Goal: Task Accomplishment & Management: Use online tool/utility

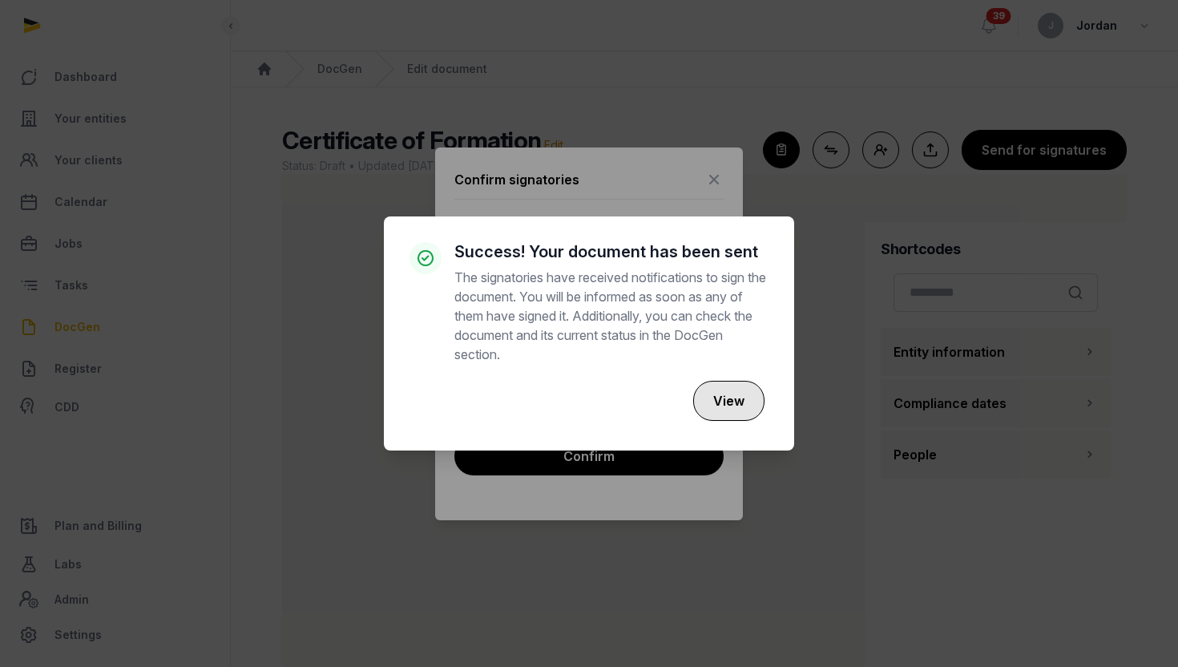
click at [753, 411] on button "View" at bounding box center [728, 401] width 71 height 40
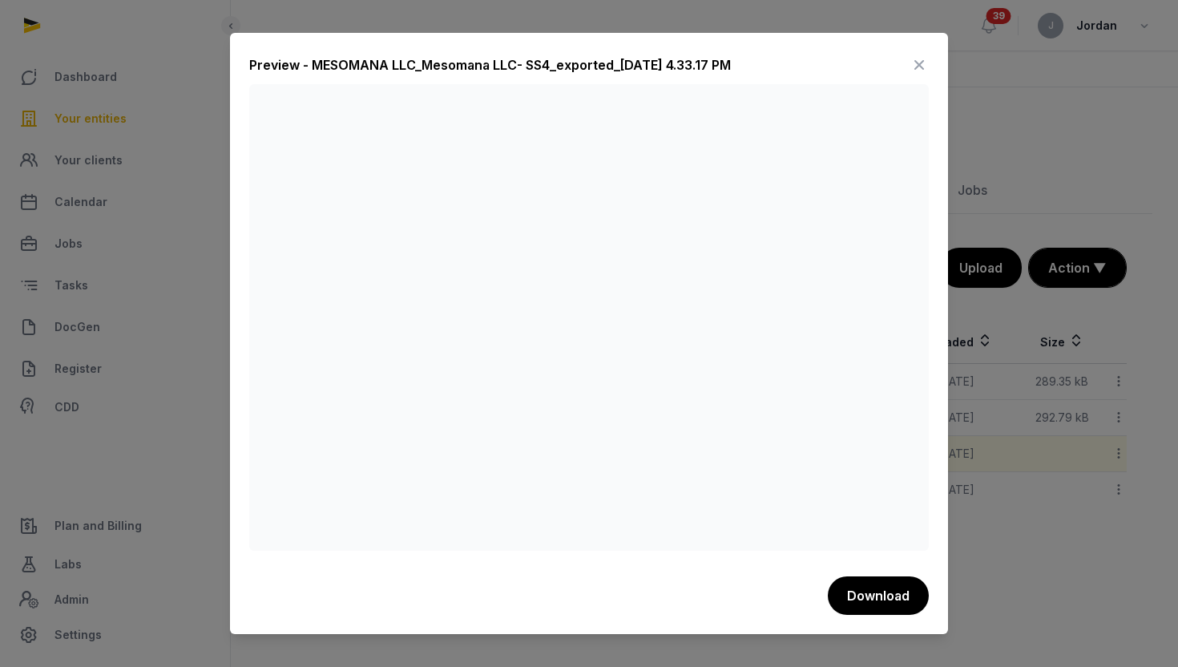
click at [135, 147] on div at bounding box center [589, 333] width 1178 height 667
click at [916, 58] on icon at bounding box center [918, 65] width 19 height 26
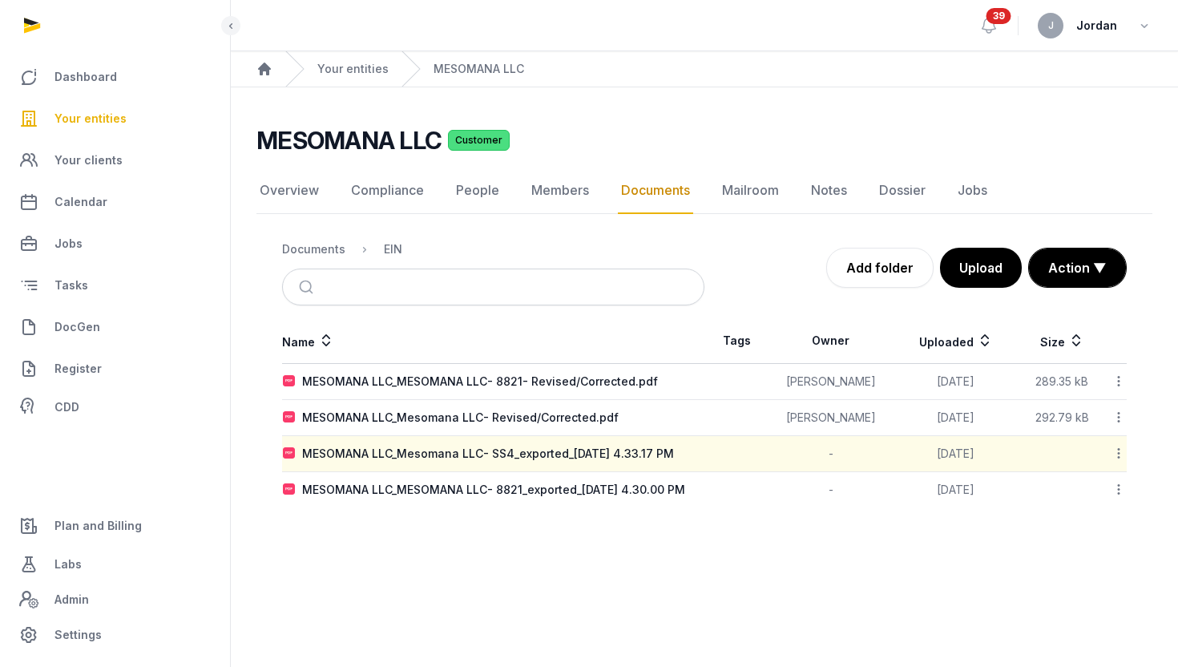
click at [37, 139] on ul "Dashboard Your entities Your clients Calendar Jobs Tasks DocGen Register CDD" at bounding box center [115, 240] width 204 height 365
click at [53, 126] on link "Your entities" at bounding box center [115, 118] width 204 height 38
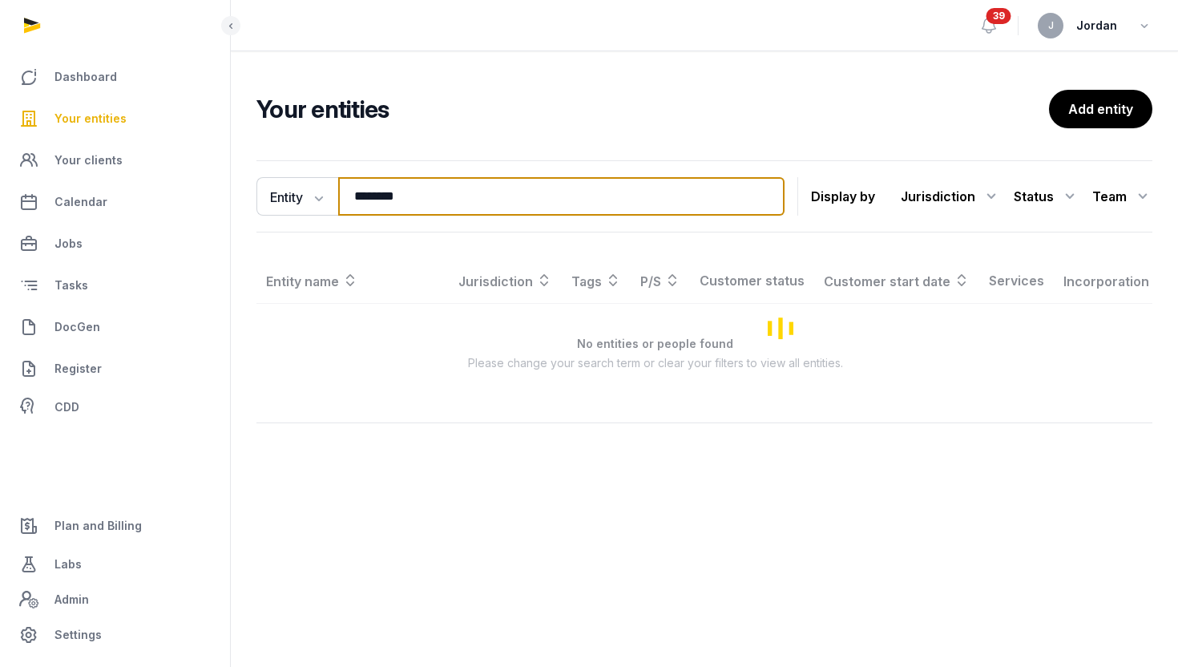
click at [392, 186] on input "********" at bounding box center [561, 196] width 446 height 38
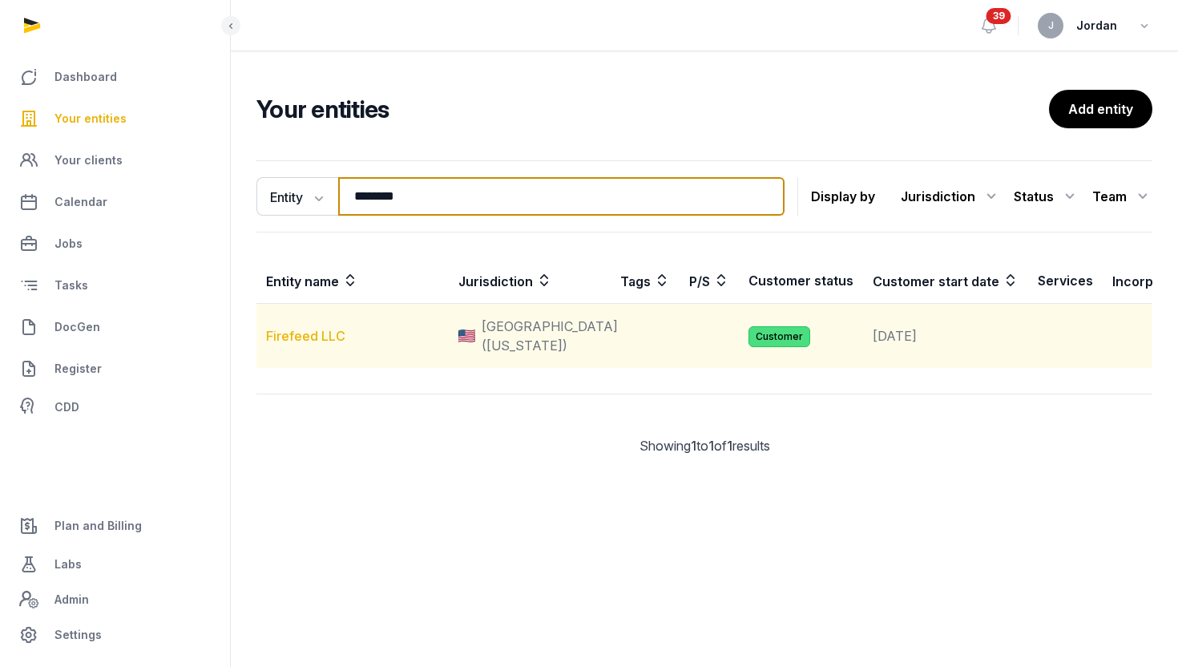
type input "********"
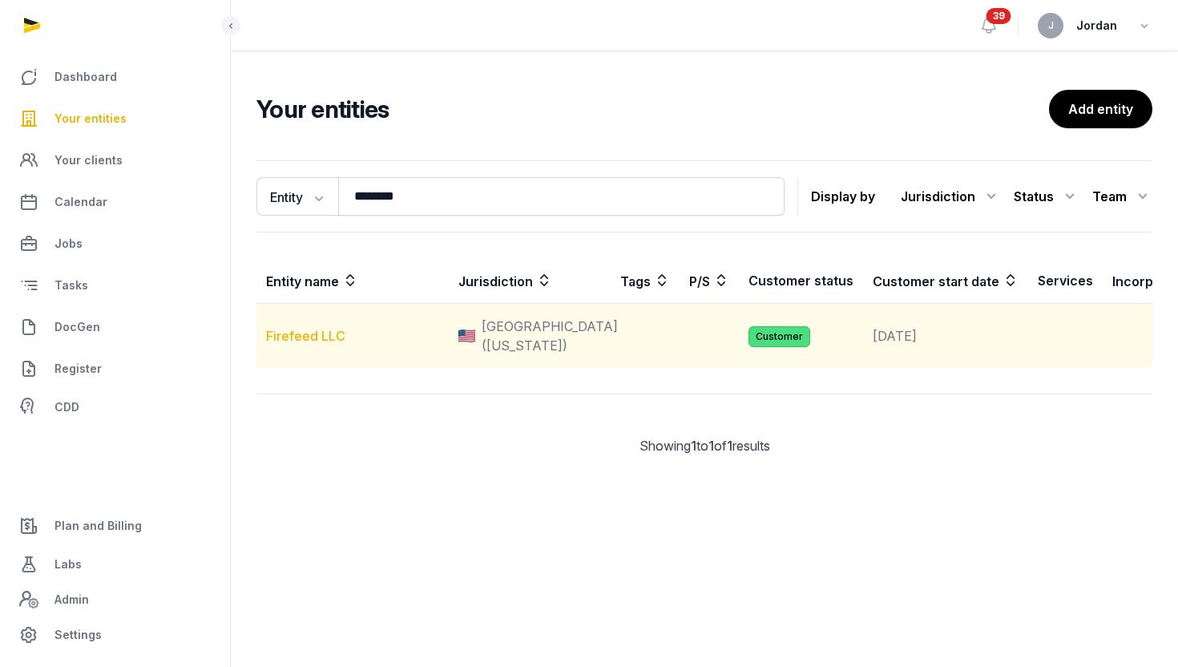
click at [336, 344] on link "Firefeed LLC" at bounding box center [305, 336] width 79 height 16
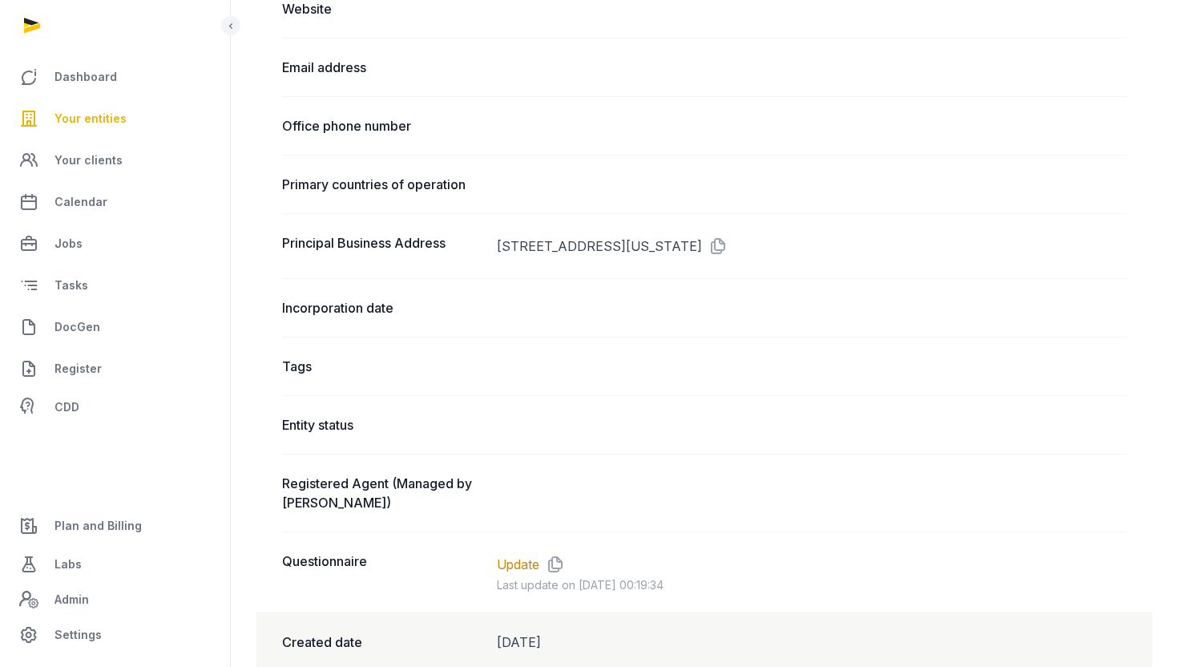
scroll to position [901, 0]
click at [527, 556] on link "Update" at bounding box center [518, 563] width 42 height 19
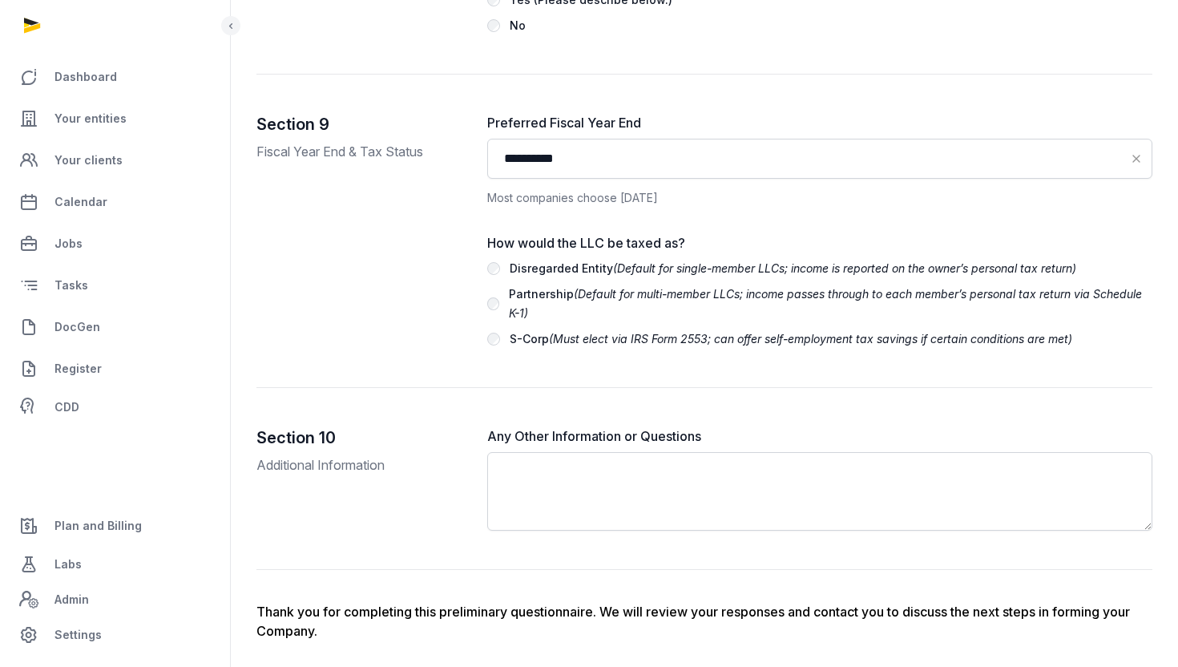
scroll to position [3582, 0]
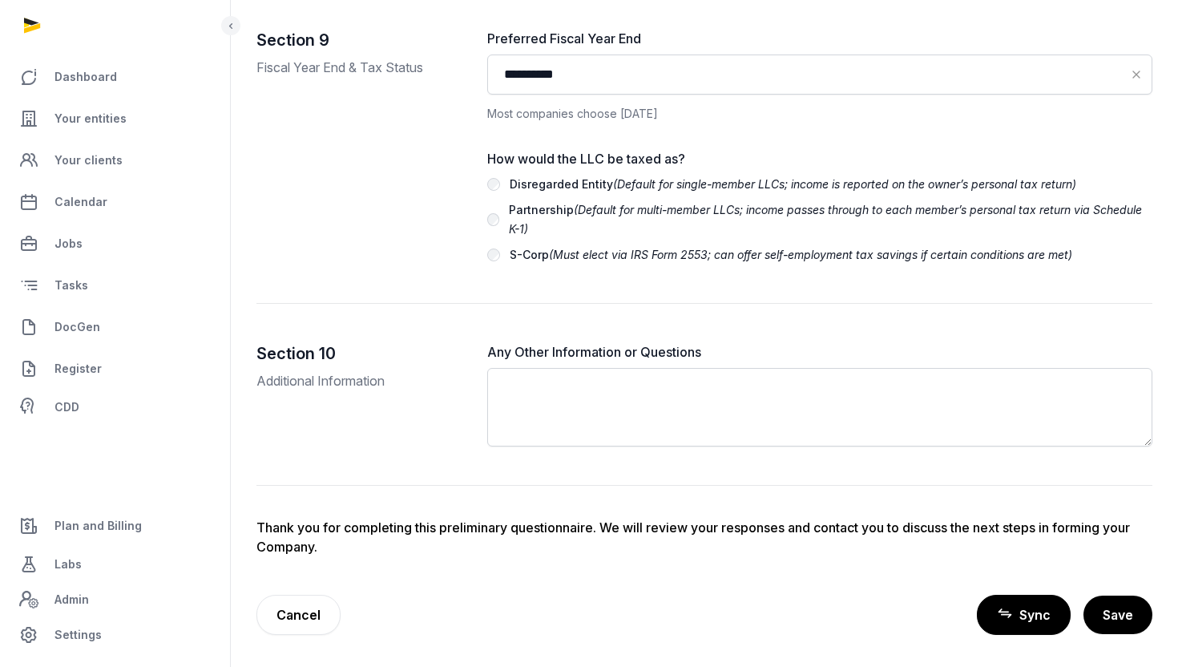
click at [1042, 616] on span "Sync" at bounding box center [1034, 614] width 31 height 19
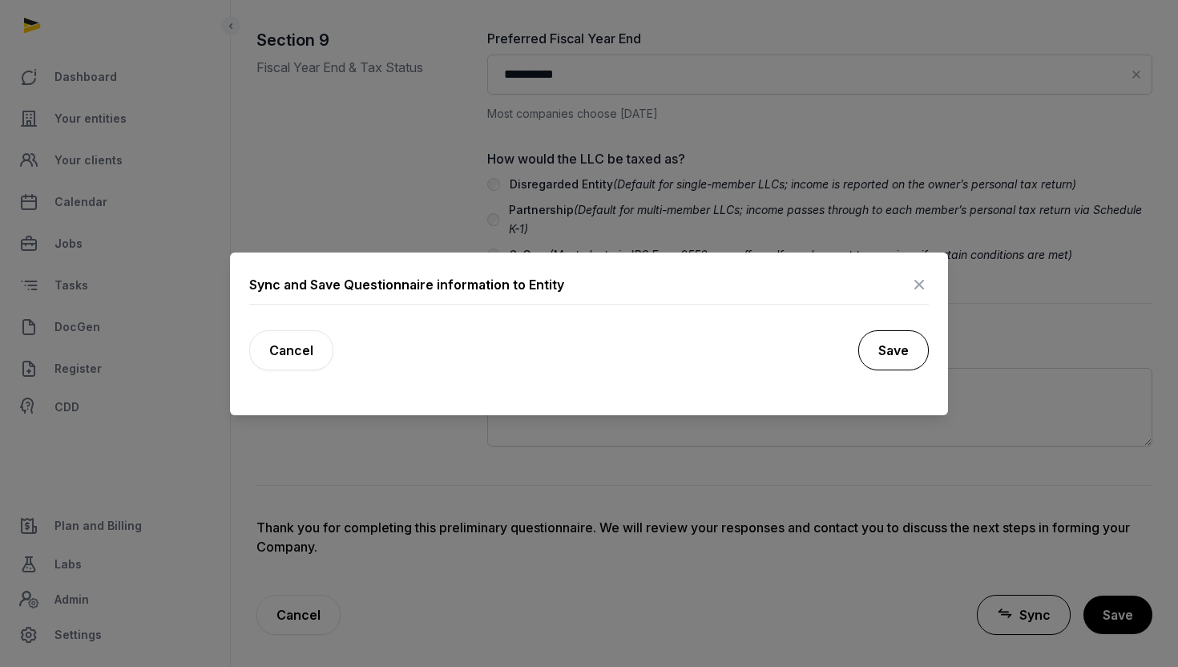
click at [915, 363] on button "Save" at bounding box center [893, 350] width 70 height 40
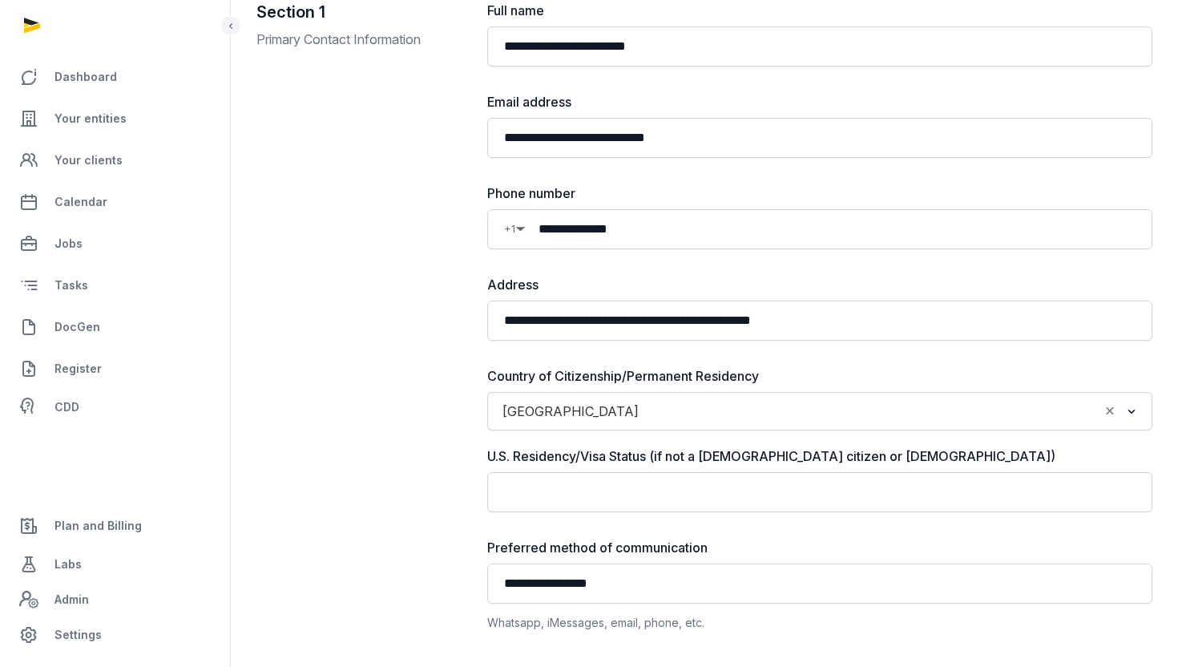
scroll to position [0, 0]
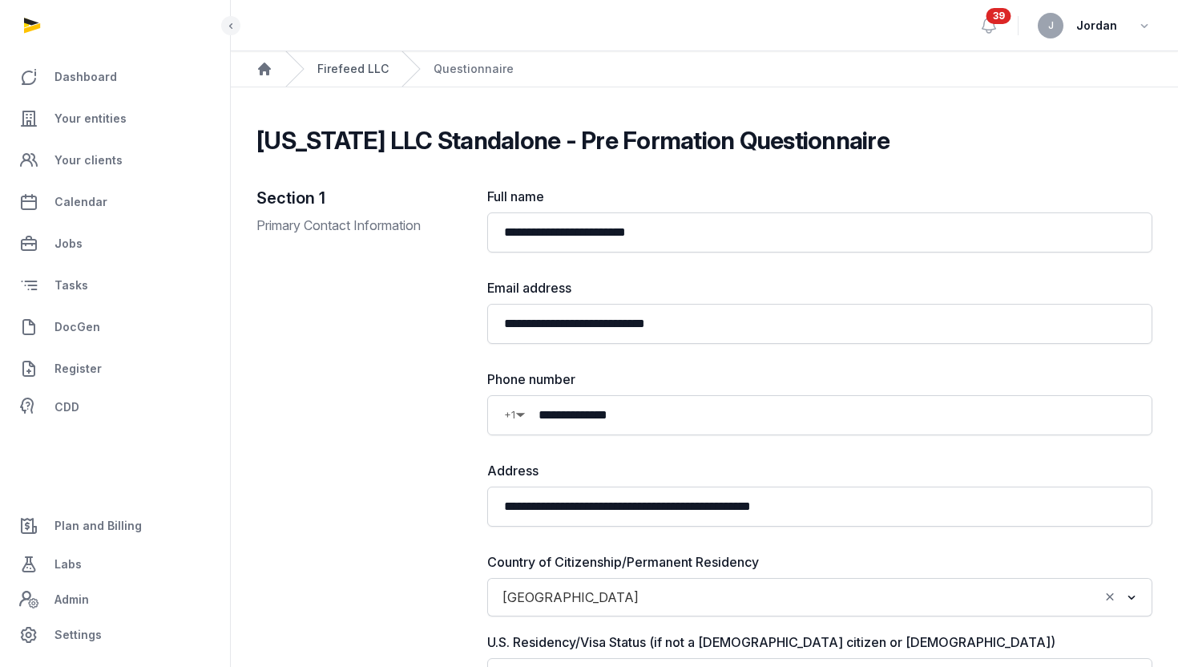
click at [341, 73] on link "Firefeed LLC" at bounding box center [352, 69] width 71 height 16
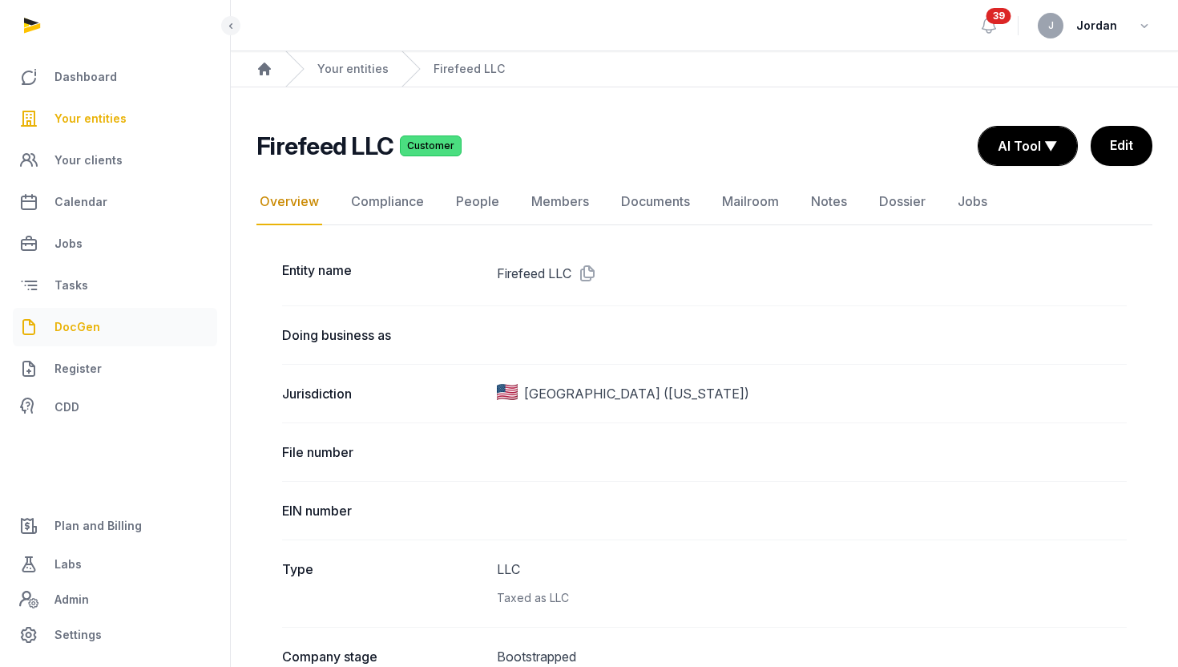
click at [97, 333] on span "DocGen" at bounding box center [77, 326] width 46 height 19
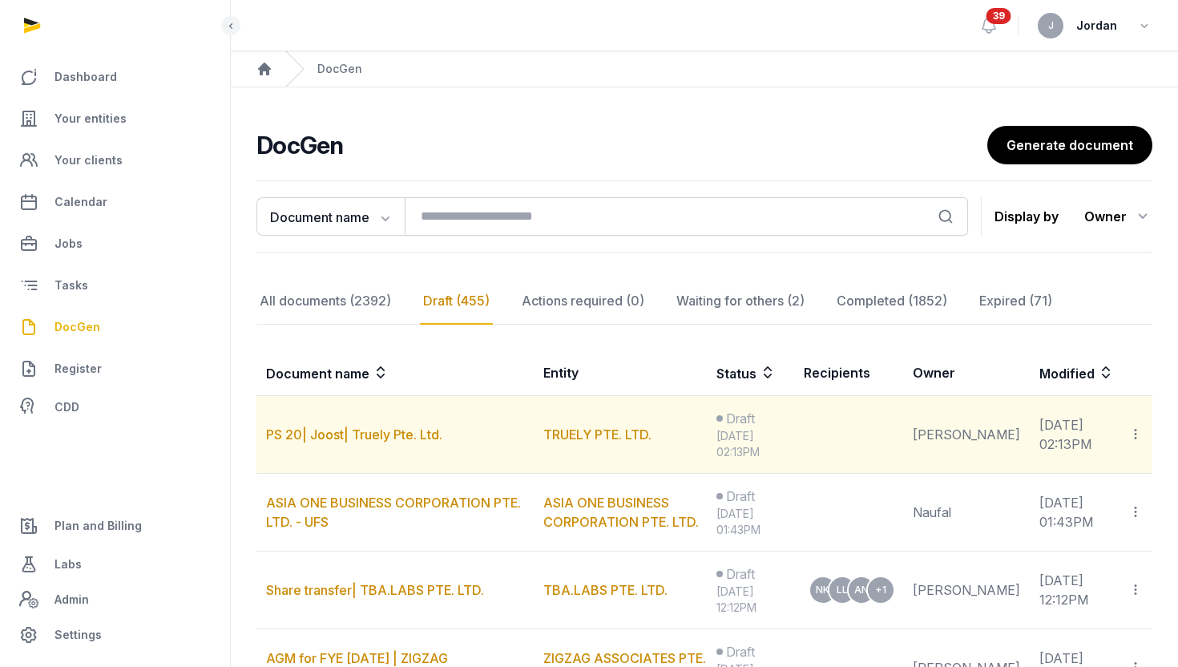
scroll to position [48, 0]
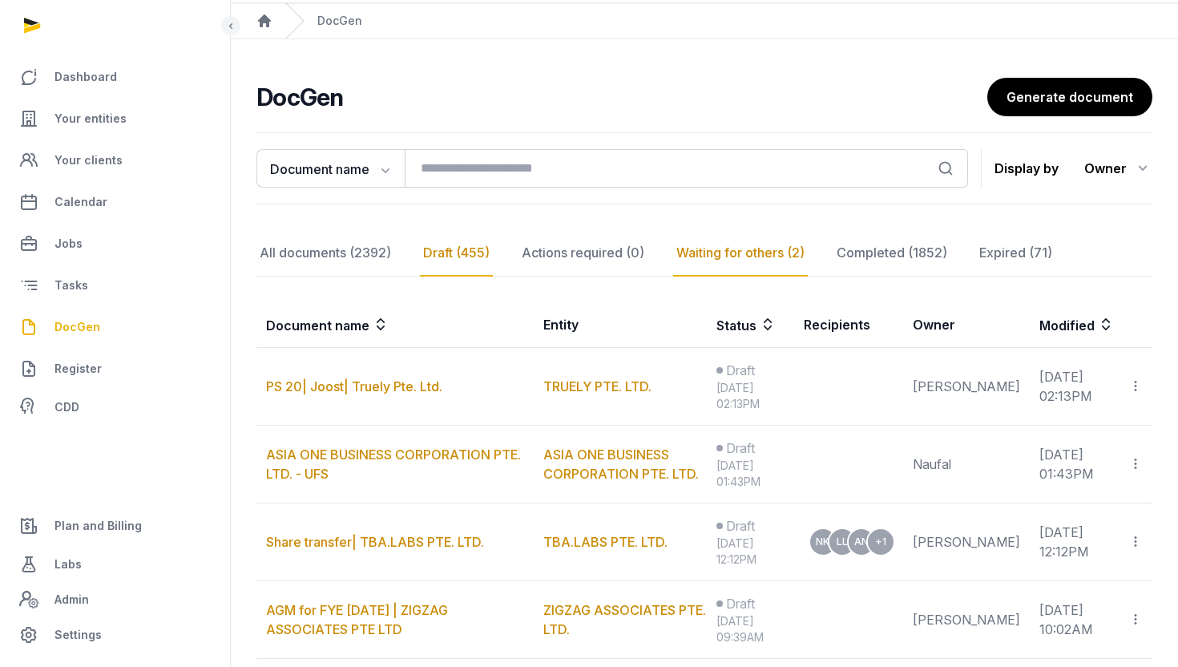
click at [749, 260] on div "Waiting for others (2)" at bounding box center [740, 253] width 135 height 46
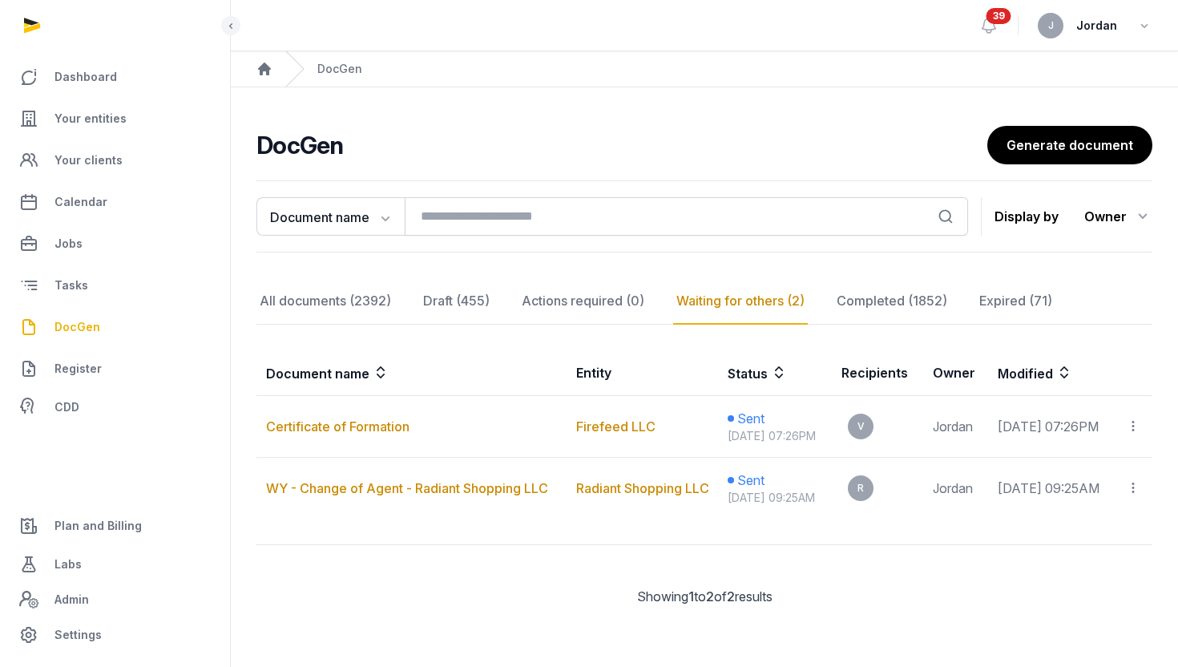
scroll to position [29, 0]
